Goal: Task Accomplishment & Management: Use online tool/utility

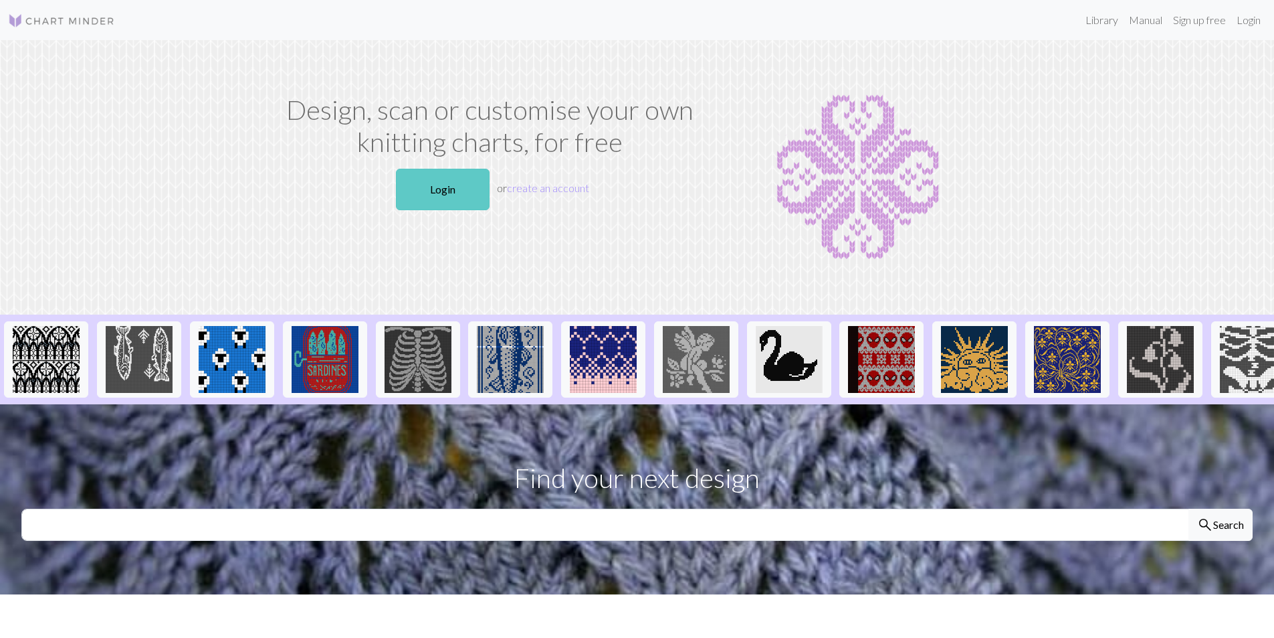
click at [419, 199] on link "Login" at bounding box center [443, 189] width 94 height 41
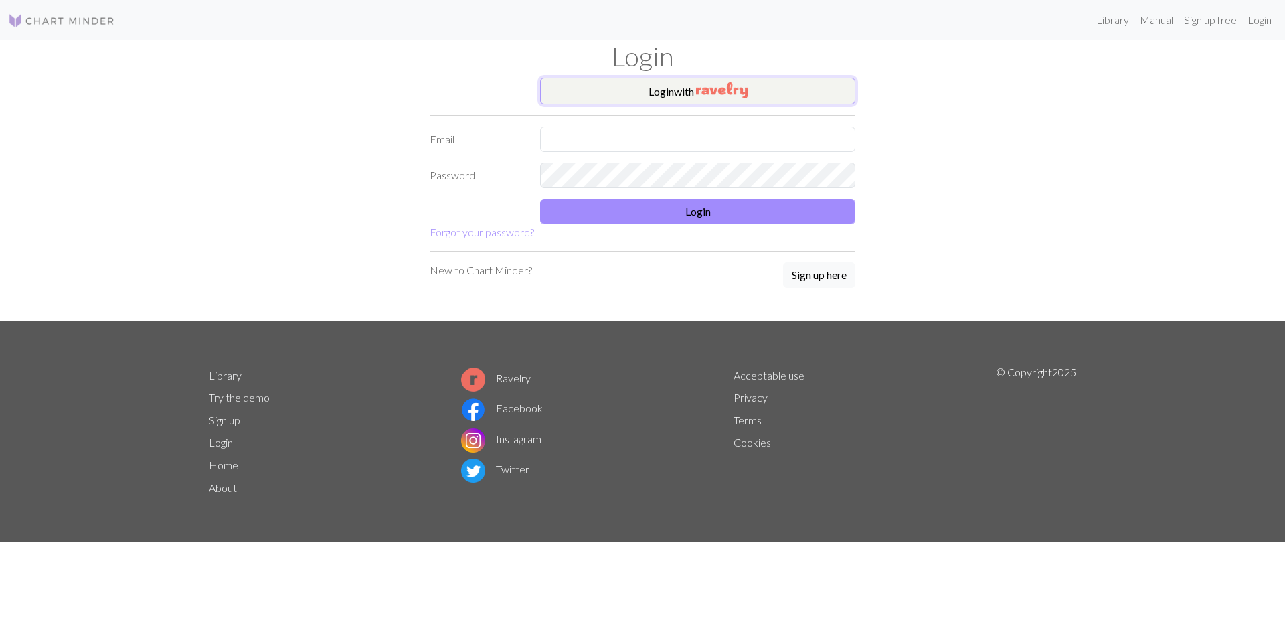
click at [653, 92] on button "Login with" at bounding box center [697, 91] width 315 height 27
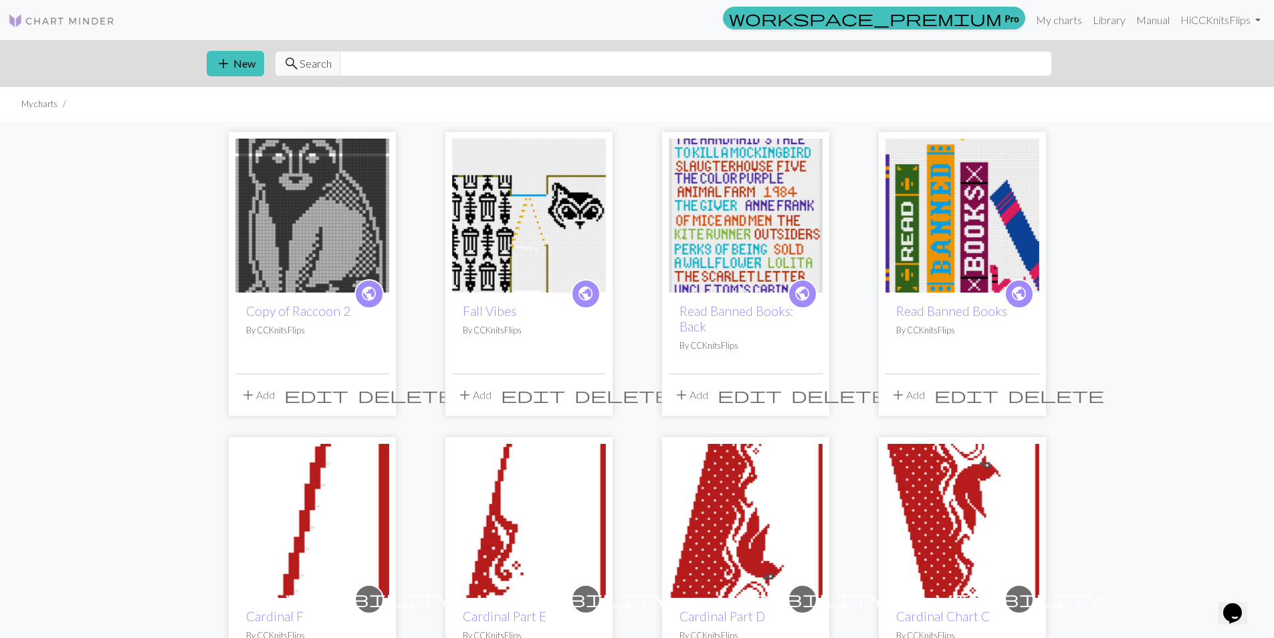
click at [520, 157] on img at bounding box center [529, 215] width 154 height 154
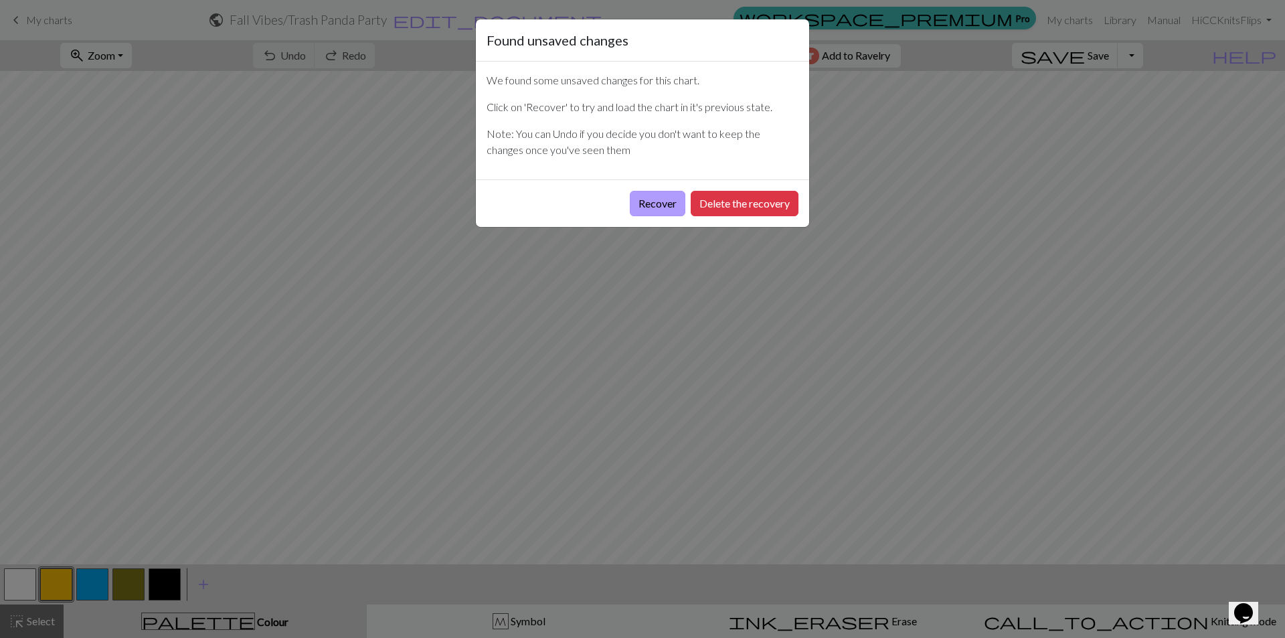
click at [660, 206] on button "Recover" at bounding box center [658, 203] width 56 height 25
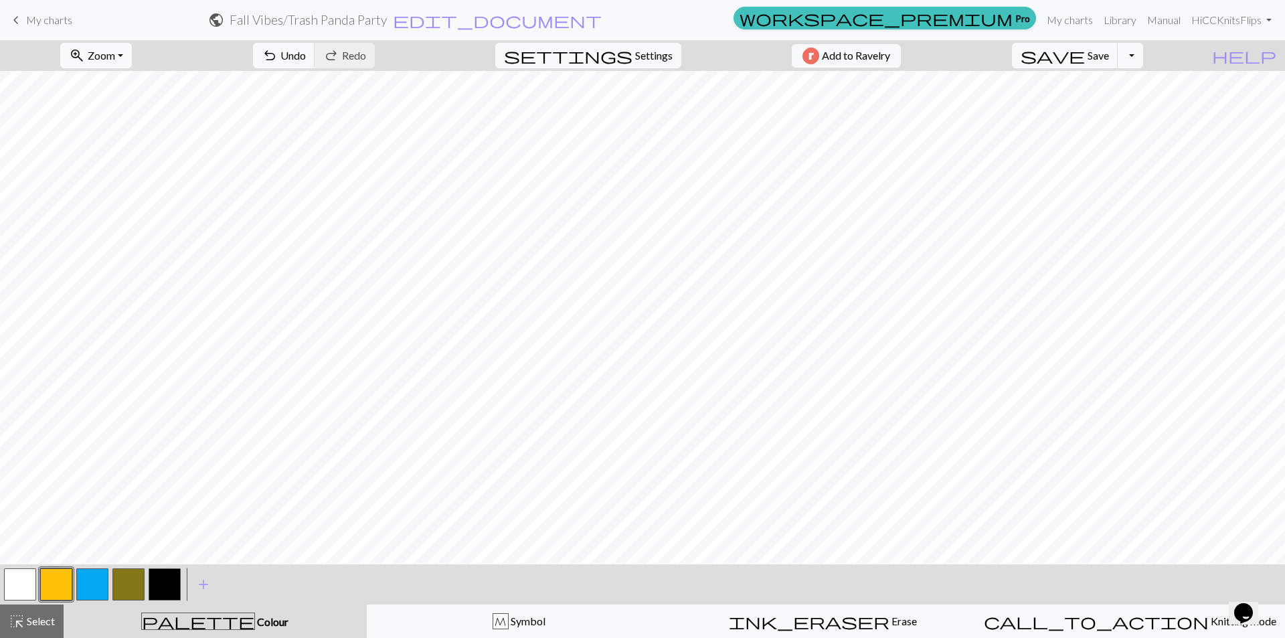
click at [115, 57] on span "Zoom" at bounding box center [101, 55] width 27 height 13
click at [111, 166] on button "50%" at bounding box center [114, 160] width 106 height 21
click at [170, 582] on button "button" at bounding box center [165, 584] width 32 height 32
drag, startPoint x: 12, startPoint y: 583, endPoint x: 35, endPoint y: 560, distance: 32.6
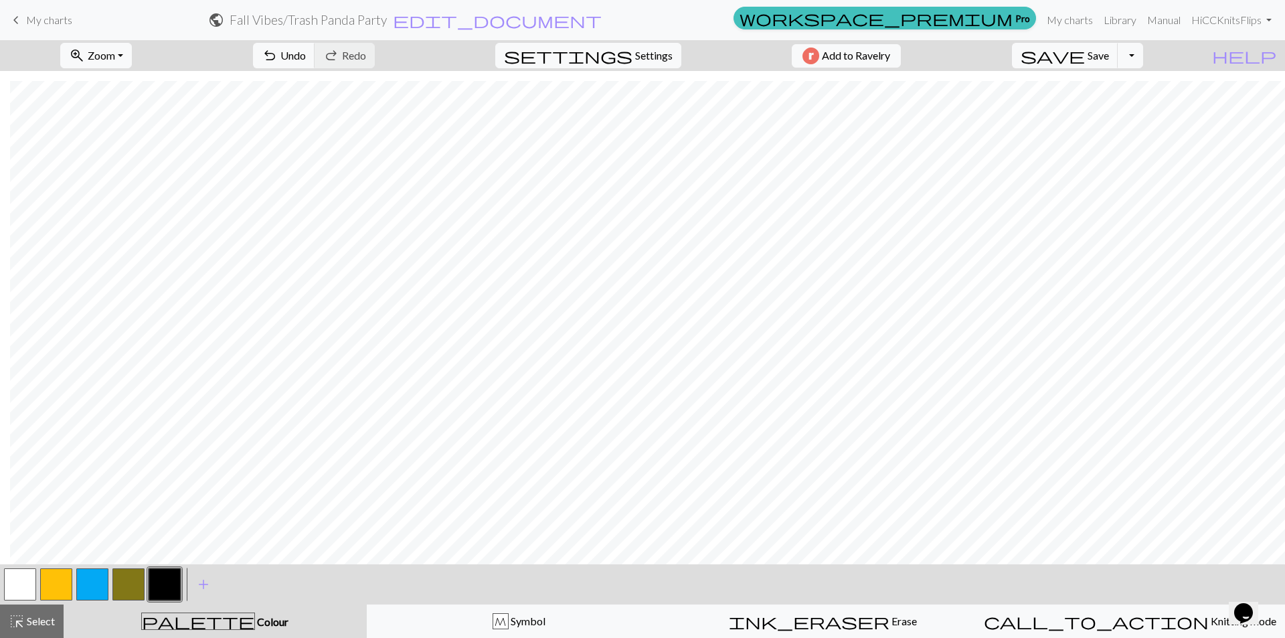
click at [13, 583] on button "button" at bounding box center [20, 584] width 32 height 32
click at [160, 592] on button "button" at bounding box center [165, 584] width 32 height 32
click at [25, 586] on button "button" at bounding box center [20, 584] width 32 height 32
drag, startPoint x: 163, startPoint y: 582, endPoint x: 178, endPoint y: 570, distance: 19.0
click at [170, 577] on button "button" at bounding box center [165, 584] width 32 height 32
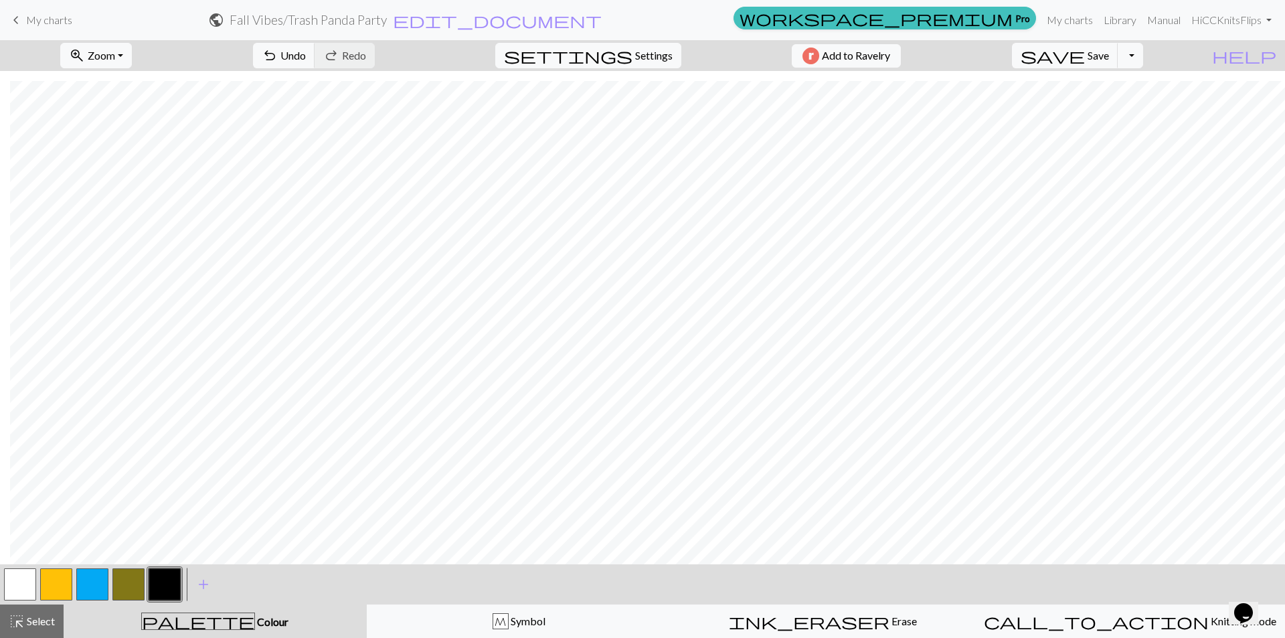
click at [23, 583] on button "button" at bounding box center [20, 584] width 32 height 32
click at [161, 586] on button "button" at bounding box center [165, 584] width 32 height 32
click at [25, 581] on button "button" at bounding box center [20, 584] width 32 height 32
click at [170, 583] on button "button" at bounding box center [165, 584] width 32 height 32
click at [26, 581] on button "button" at bounding box center [20, 584] width 32 height 32
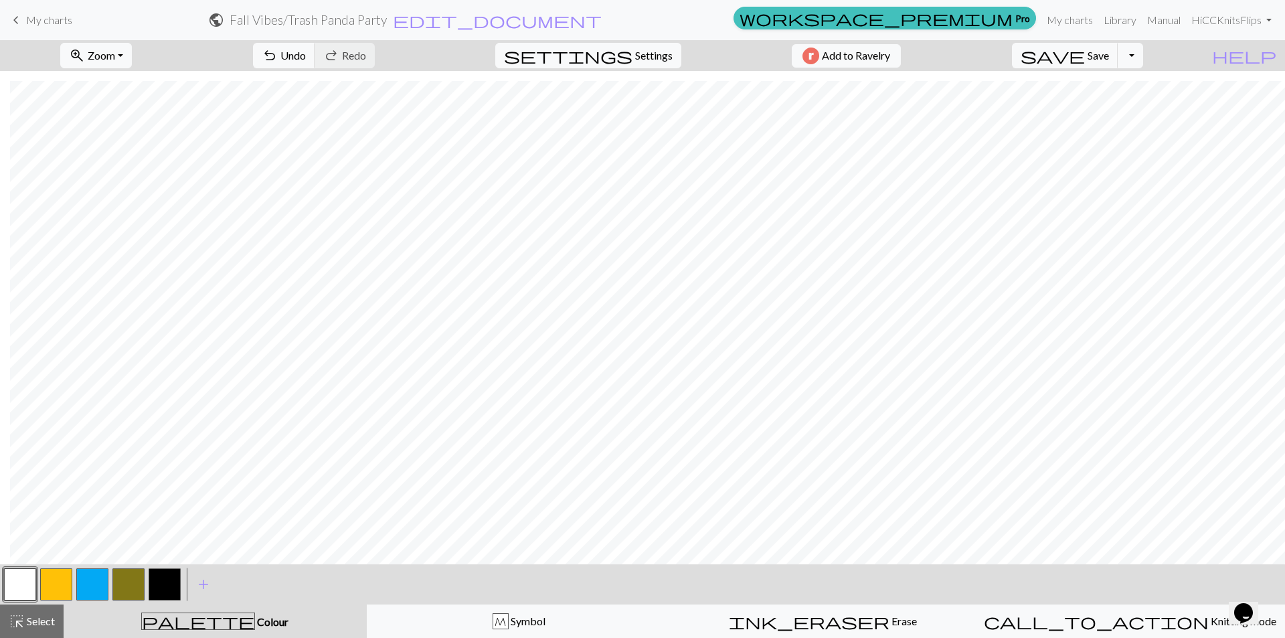
drag, startPoint x: 171, startPoint y: 583, endPoint x: 196, endPoint y: 559, distance: 34.6
click at [171, 583] on button "button" at bounding box center [165, 584] width 32 height 32
click at [306, 55] on span "Undo" at bounding box center [292, 55] width 25 height 13
click at [16, 585] on button "button" at bounding box center [20, 584] width 32 height 32
click at [158, 583] on button "button" at bounding box center [165, 584] width 32 height 32
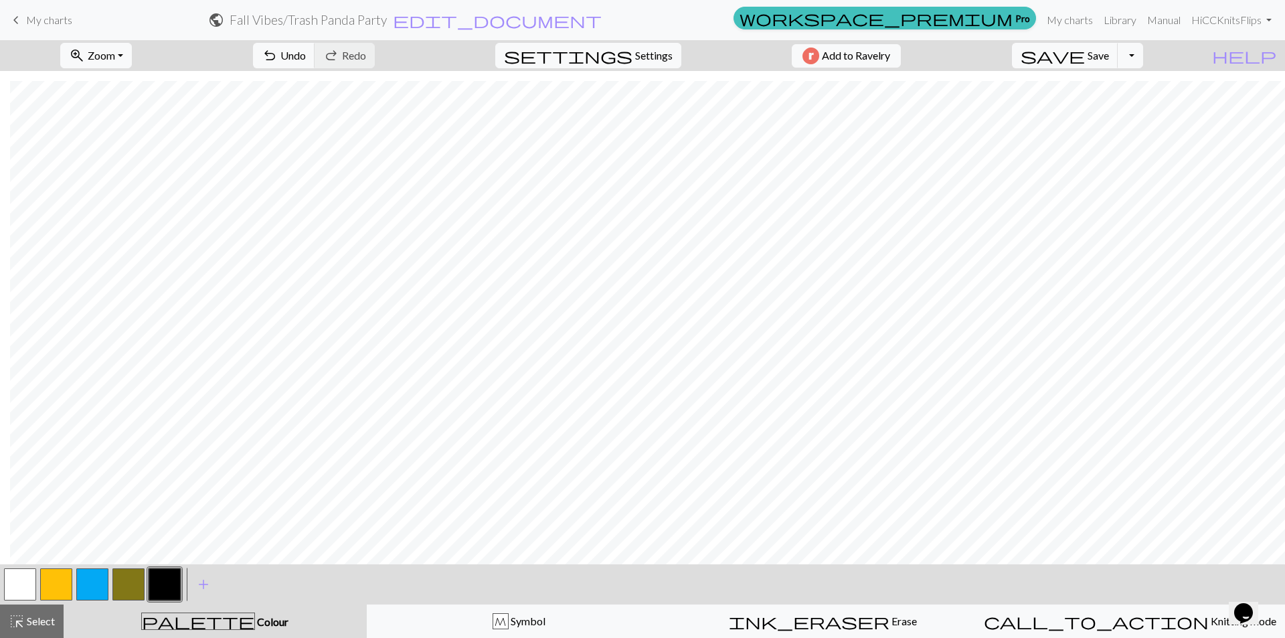
click at [17, 575] on button "button" at bounding box center [20, 584] width 32 height 32
click at [171, 577] on button "button" at bounding box center [165, 584] width 32 height 32
click at [22, 577] on button "button" at bounding box center [20, 584] width 32 height 32
click at [160, 581] on button "button" at bounding box center [165, 584] width 32 height 32
click at [14, 593] on button "button" at bounding box center [20, 584] width 32 height 32
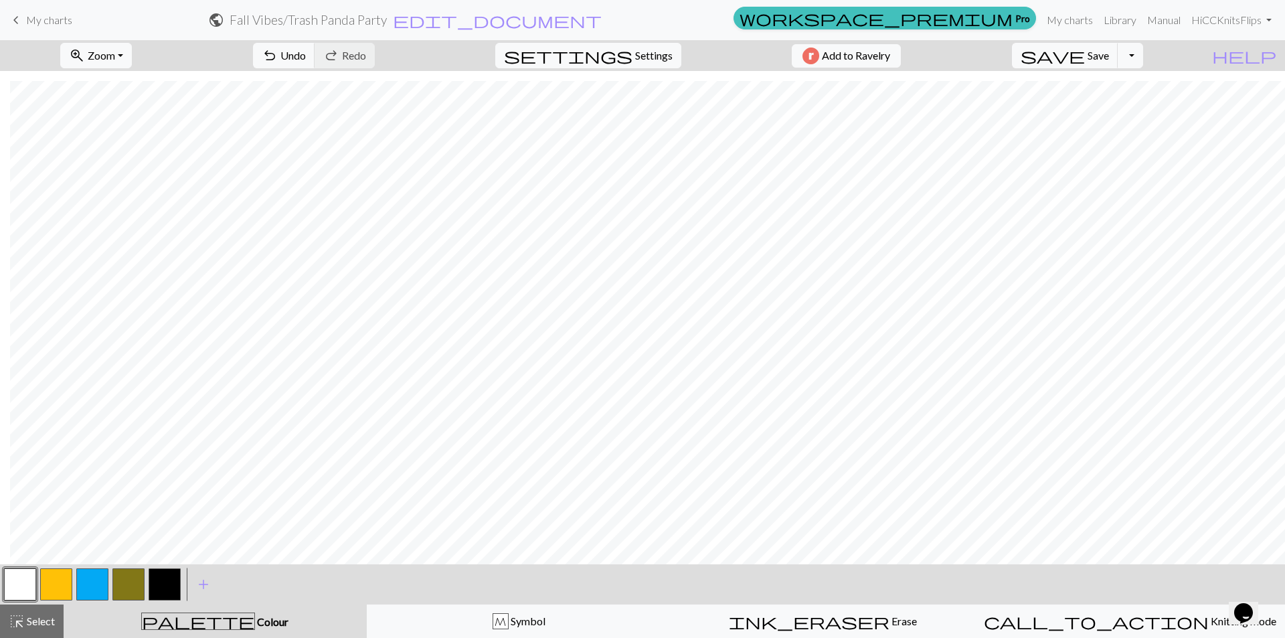
click at [153, 597] on button "button" at bounding box center [165, 584] width 32 height 32
click at [29, 582] on button "button" at bounding box center [20, 584] width 32 height 32
click at [159, 579] on button "button" at bounding box center [165, 584] width 32 height 32
click at [278, 55] on span "undo" at bounding box center [270, 55] width 16 height 19
click at [21, 587] on button "button" at bounding box center [20, 584] width 32 height 32
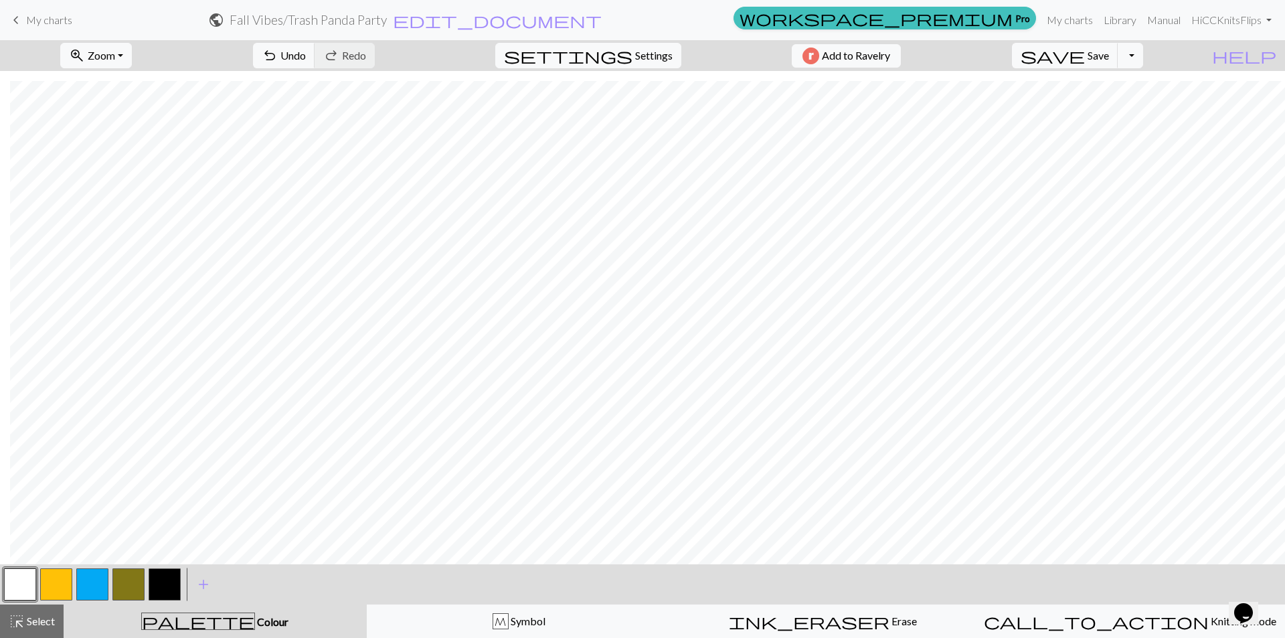
click at [173, 584] on button "button" at bounding box center [165, 584] width 32 height 32
click at [25, 585] on button "button" at bounding box center [20, 584] width 32 height 32
click at [165, 582] on button "button" at bounding box center [165, 584] width 32 height 32
drag, startPoint x: 20, startPoint y: 576, endPoint x: 64, endPoint y: 559, distance: 47.5
click at [20, 577] on button "button" at bounding box center [20, 584] width 32 height 32
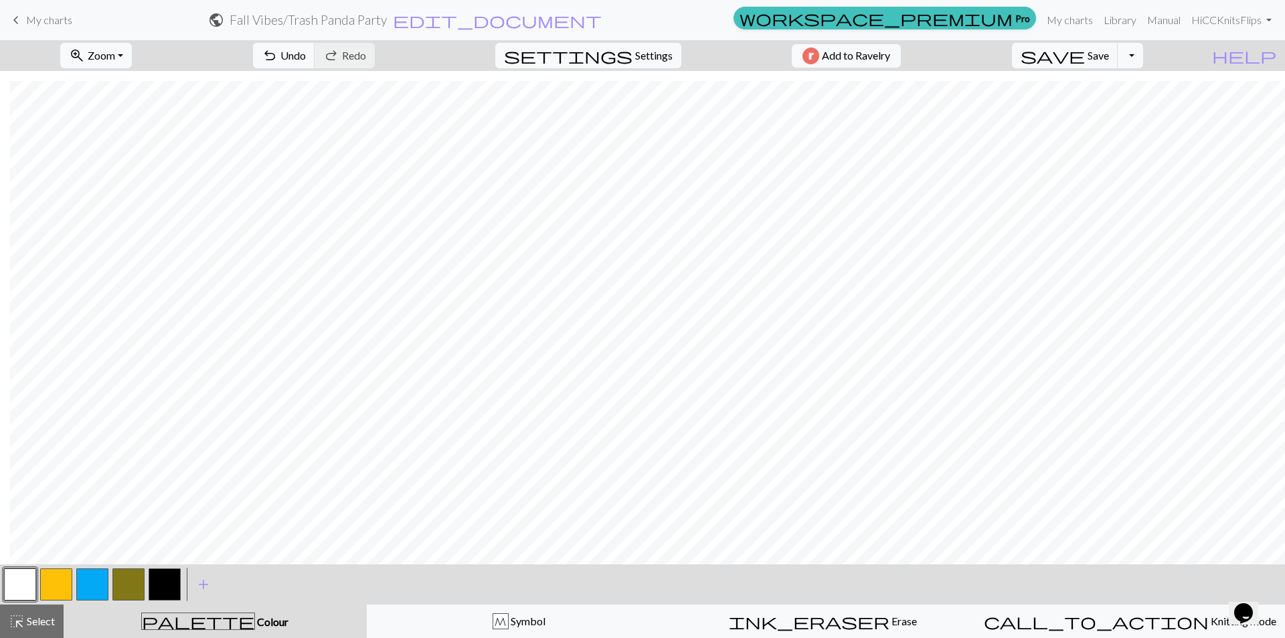
click at [168, 581] on button "button" at bounding box center [165, 584] width 32 height 32
drag, startPoint x: 18, startPoint y: 587, endPoint x: 425, endPoint y: 603, distance: 407.1
click at [34, 589] on button "button" at bounding box center [20, 584] width 32 height 32
click at [160, 577] on button "button" at bounding box center [165, 584] width 32 height 32
click at [19, 575] on button "button" at bounding box center [20, 584] width 32 height 32
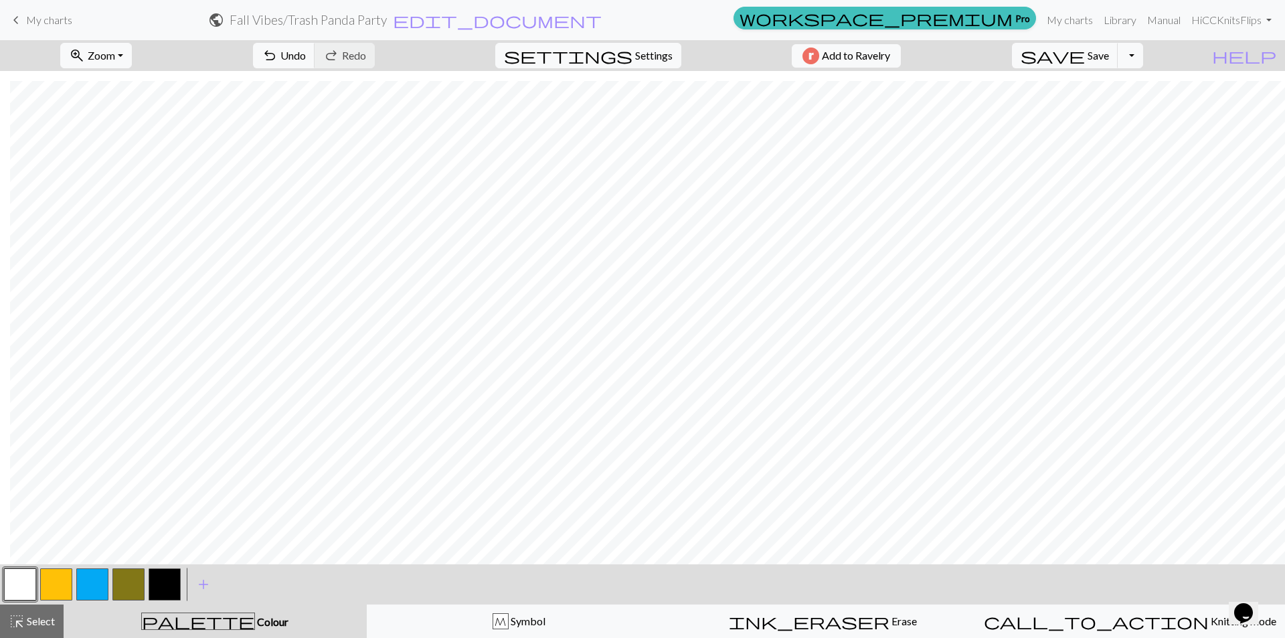
click at [163, 582] on button "button" at bounding box center [165, 584] width 32 height 32
click at [27, 585] on button "button" at bounding box center [20, 584] width 32 height 32
click at [1113, 64] on button "save Save Save" at bounding box center [1065, 55] width 106 height 25
click at [1109, 56] on span "Save" at bounding box center [1097, 55] width 21 height 13
